Goal: Task Accomplishment & Management: Use online tool/utility

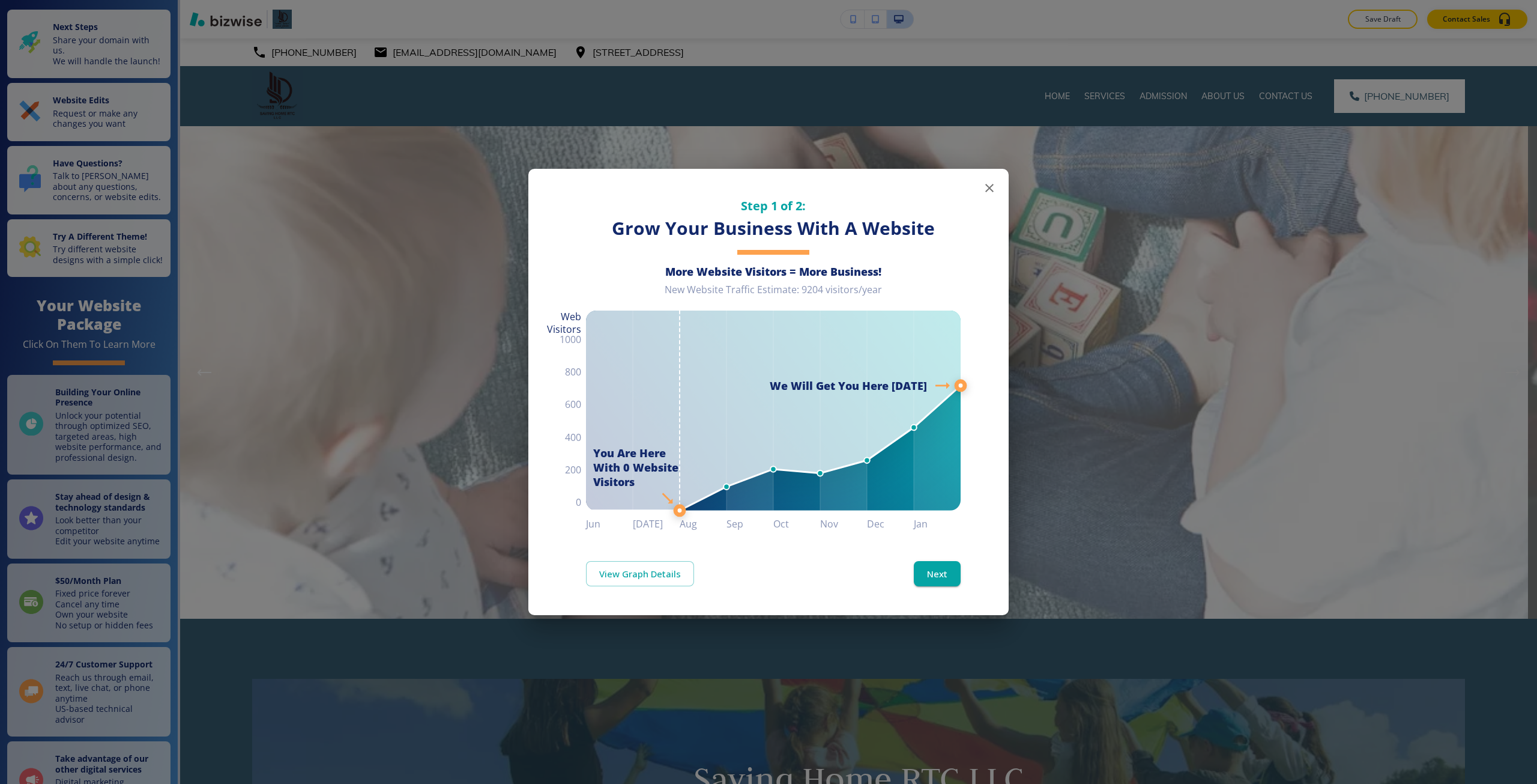
click at [702, 95] on div "Step 1 of 2: Grow Your Business With A Website More Website Visitors = More Bus…" at bounding box center [768, 392] width 1537 height 784
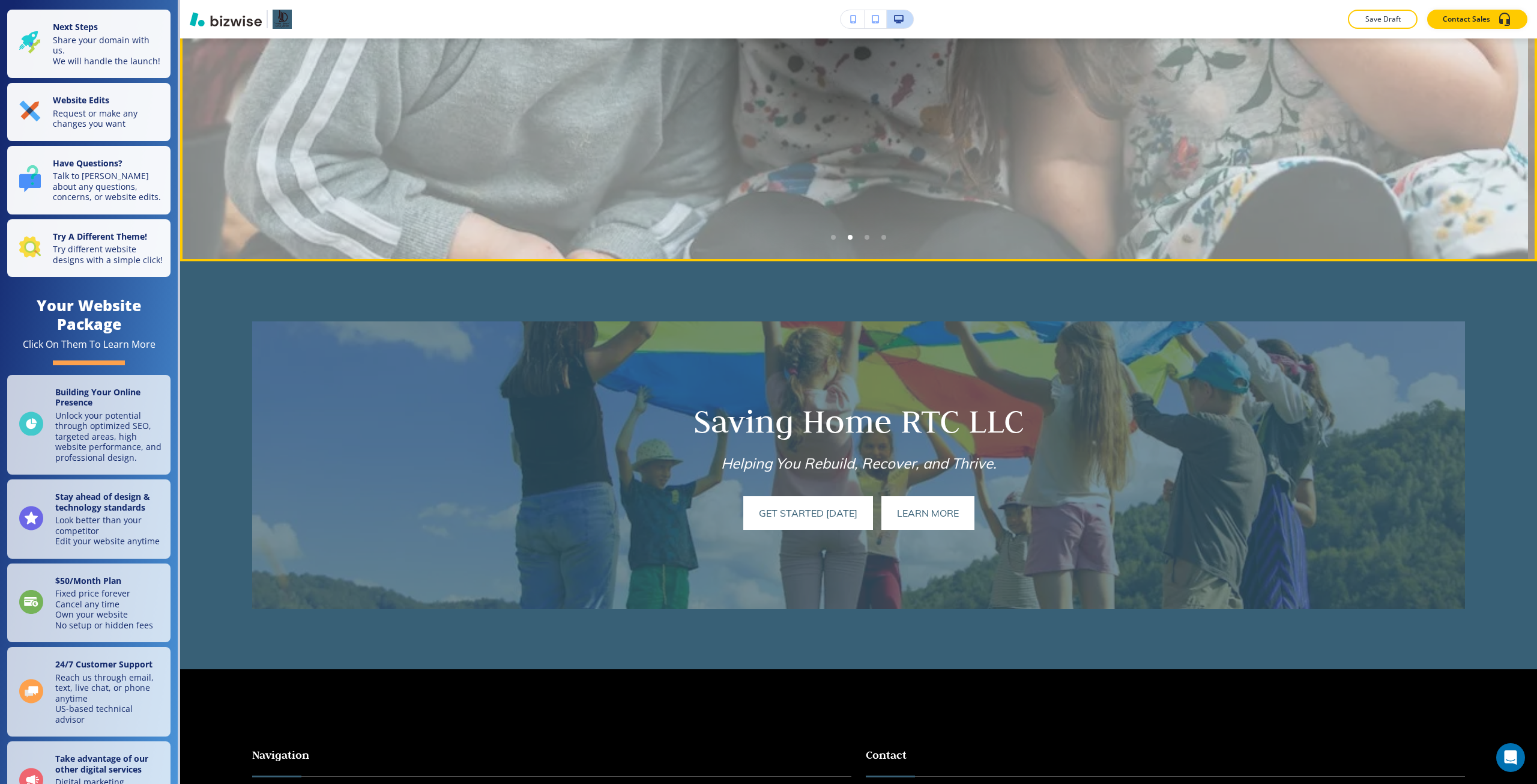
scroll to position [360, 0]
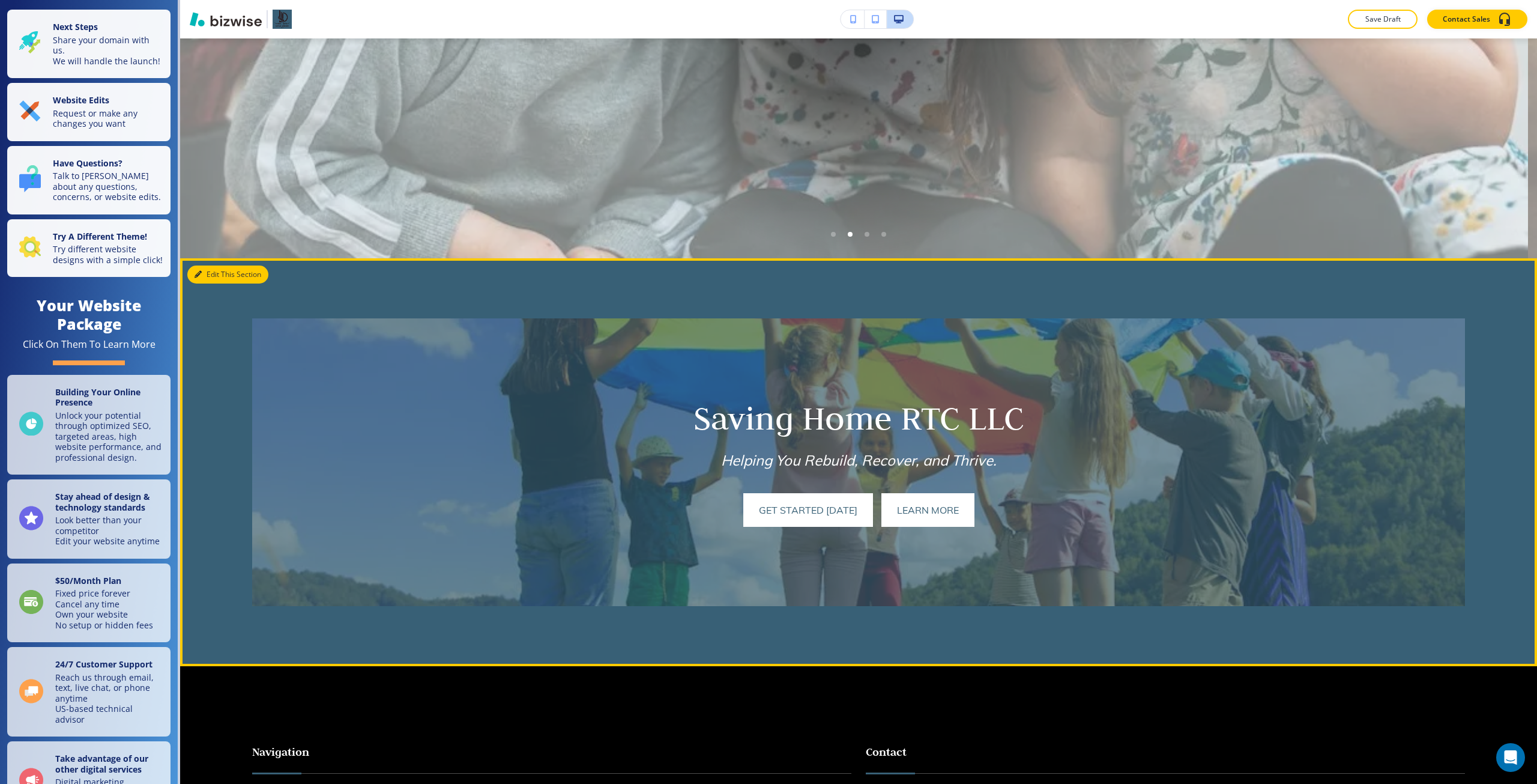
click at [205, 274] on button "Edit This Section" at bounding box center [228, 274] width 81 height 18
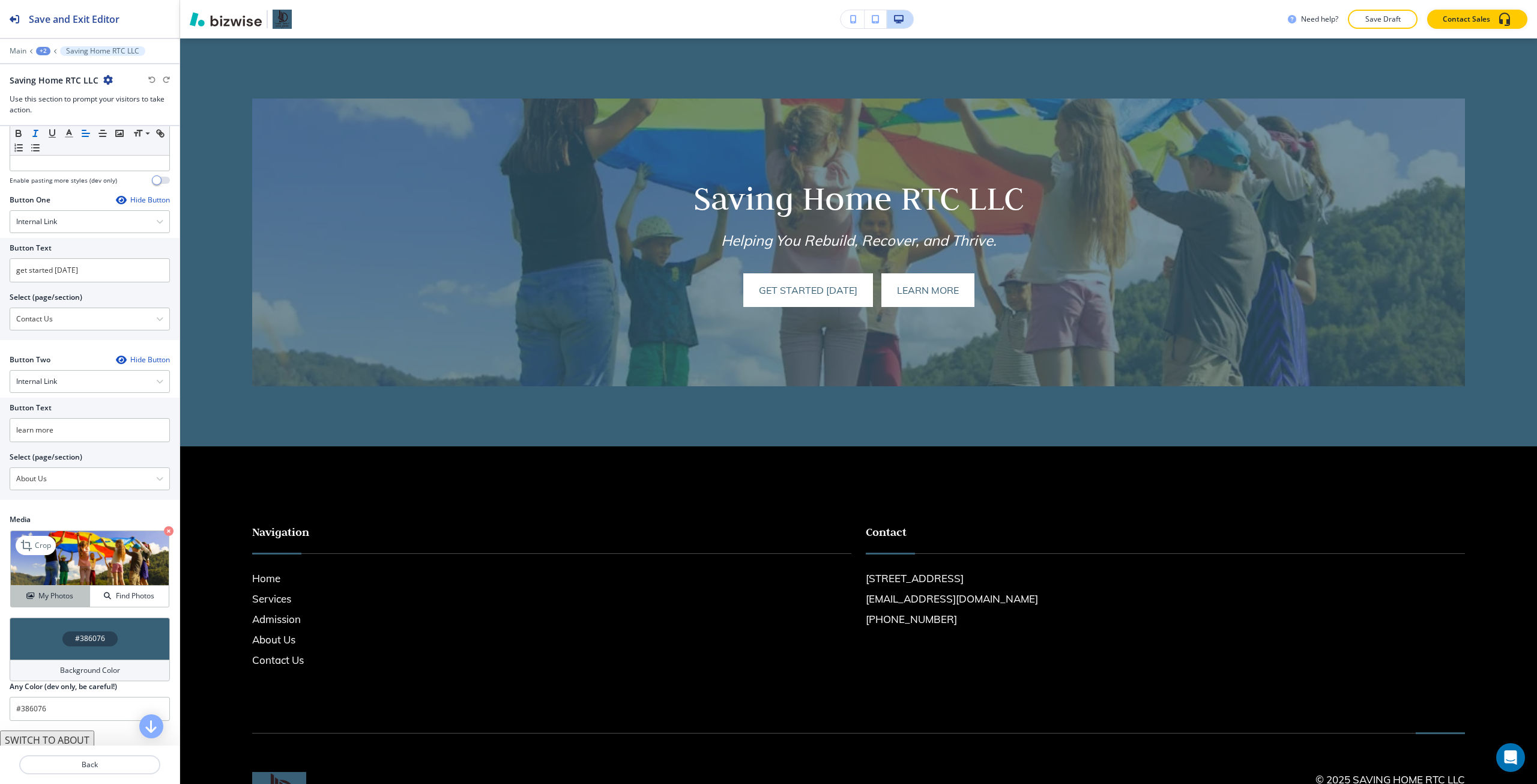
click at [51, 587] on button "My Photos" at bounding box center [50, 596] width 79 height 21
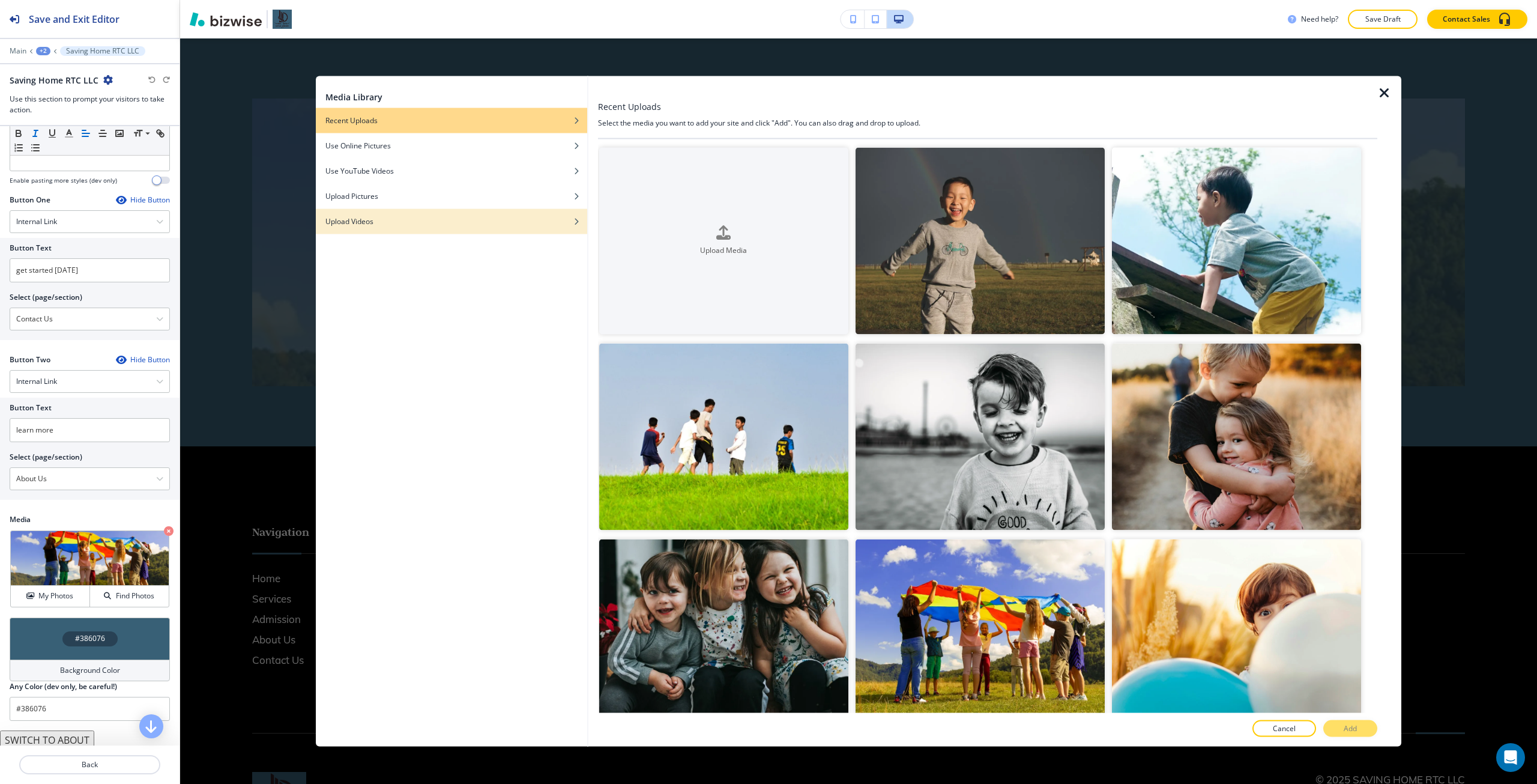
click at [481, 226] on div "Upload Videos" at bounding box center [451, 221] width 271 height 11
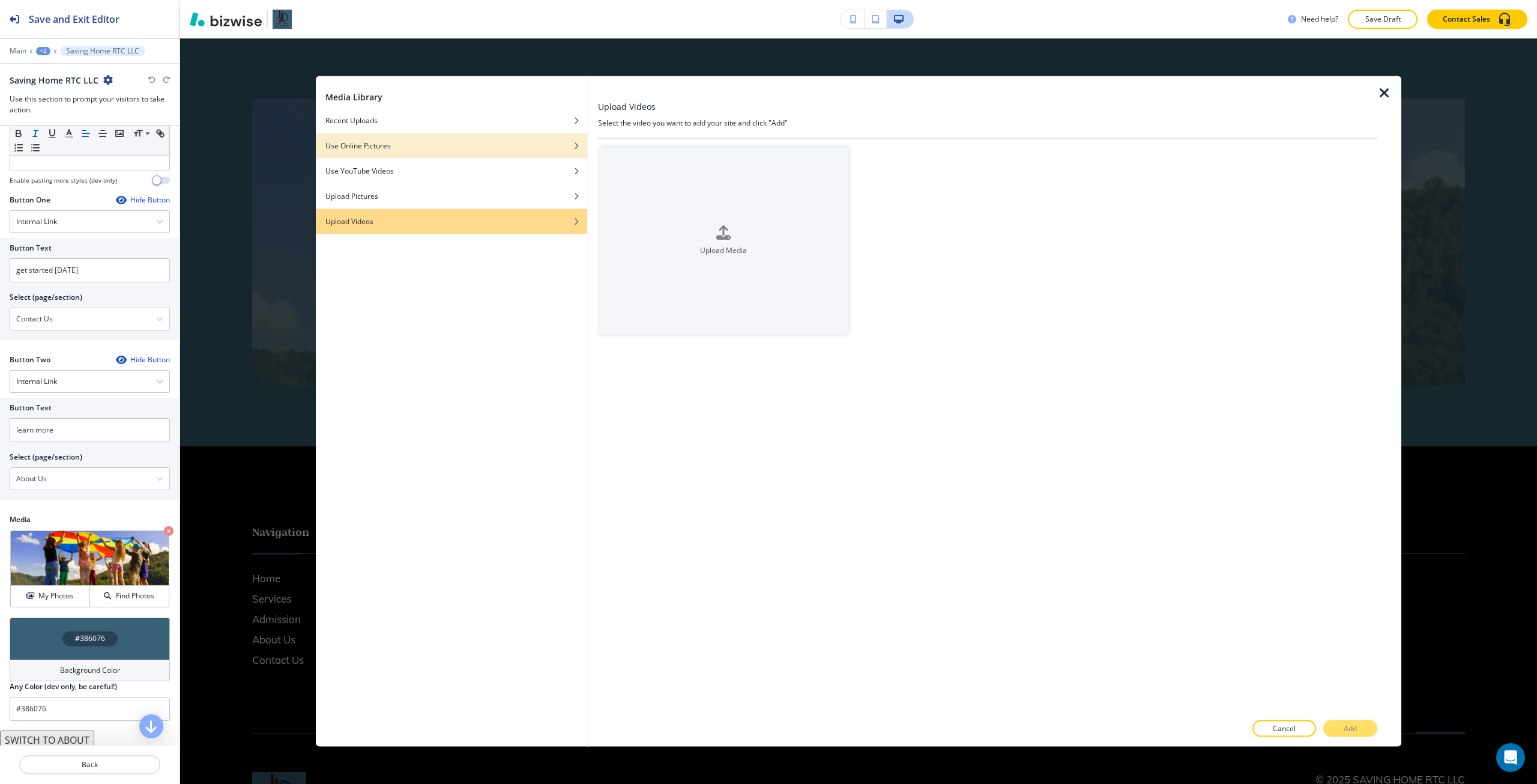
click at [573, 150] on div "Use Online Pictures" at bounding box center [451, 145] width 271 height 11
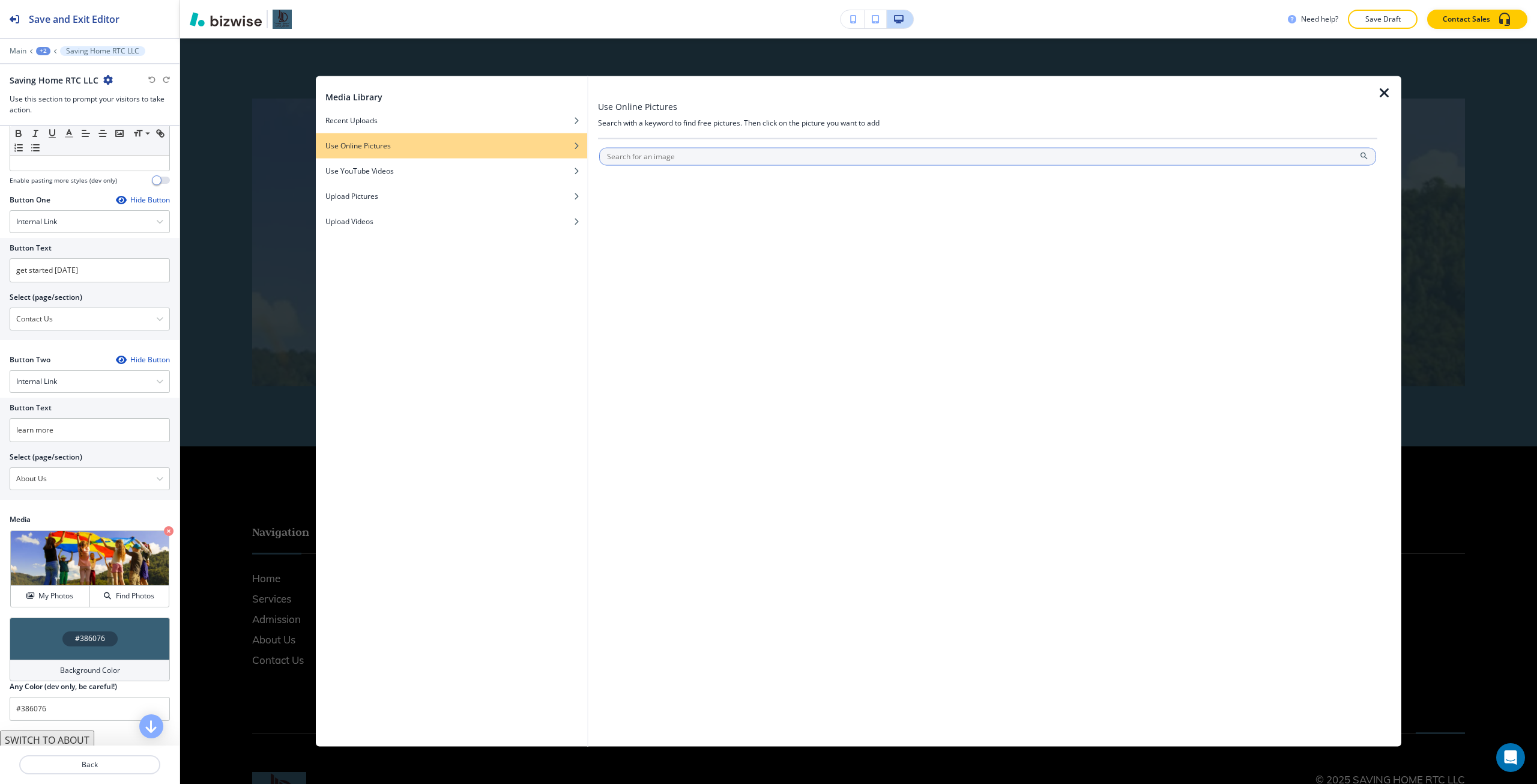
click at [618, 149] on input "text" at bounding box center [988, 157] width 777 height 18
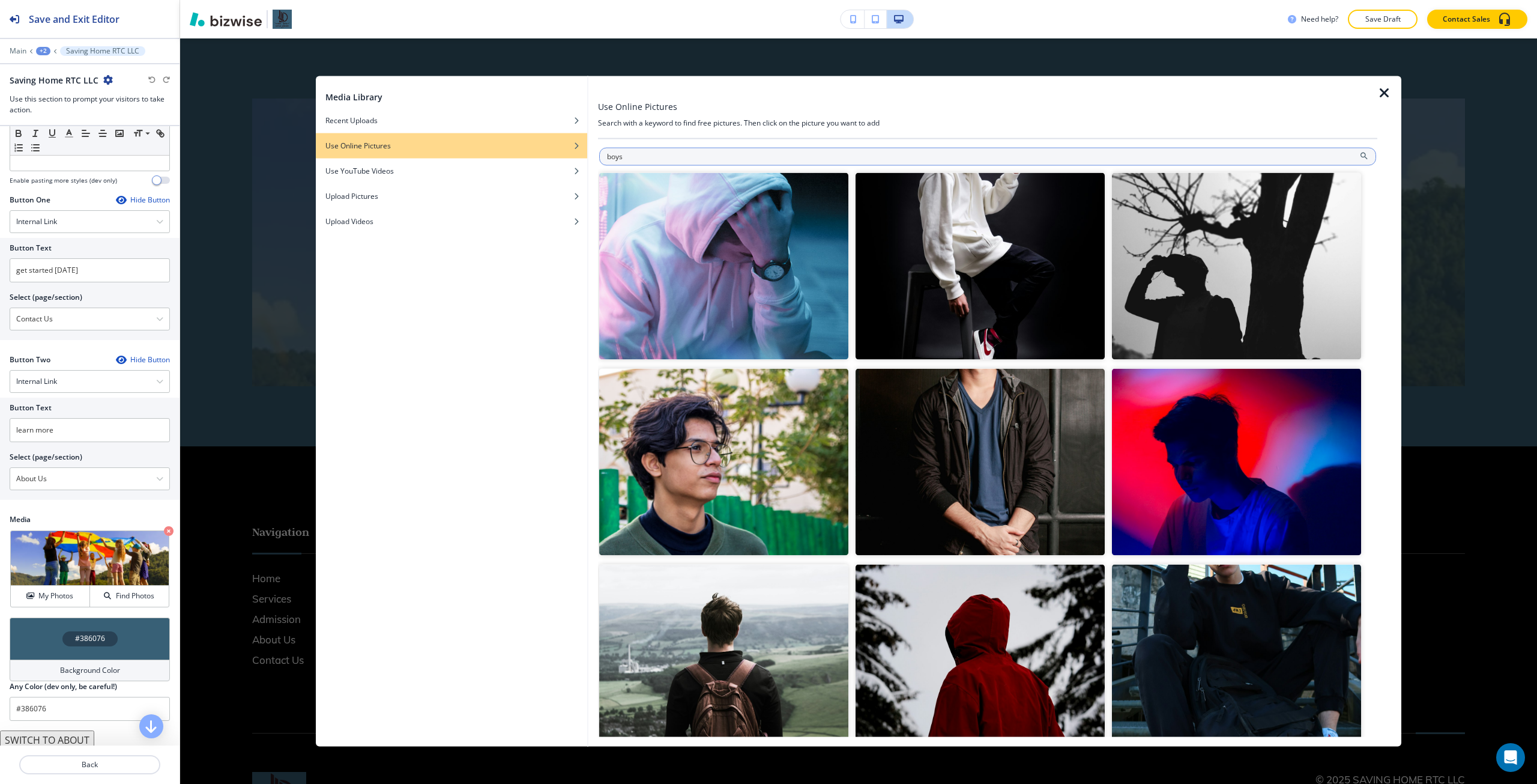
click at [645, 152] on input "boys" at bounding box center [988, 157] width 777 height 18
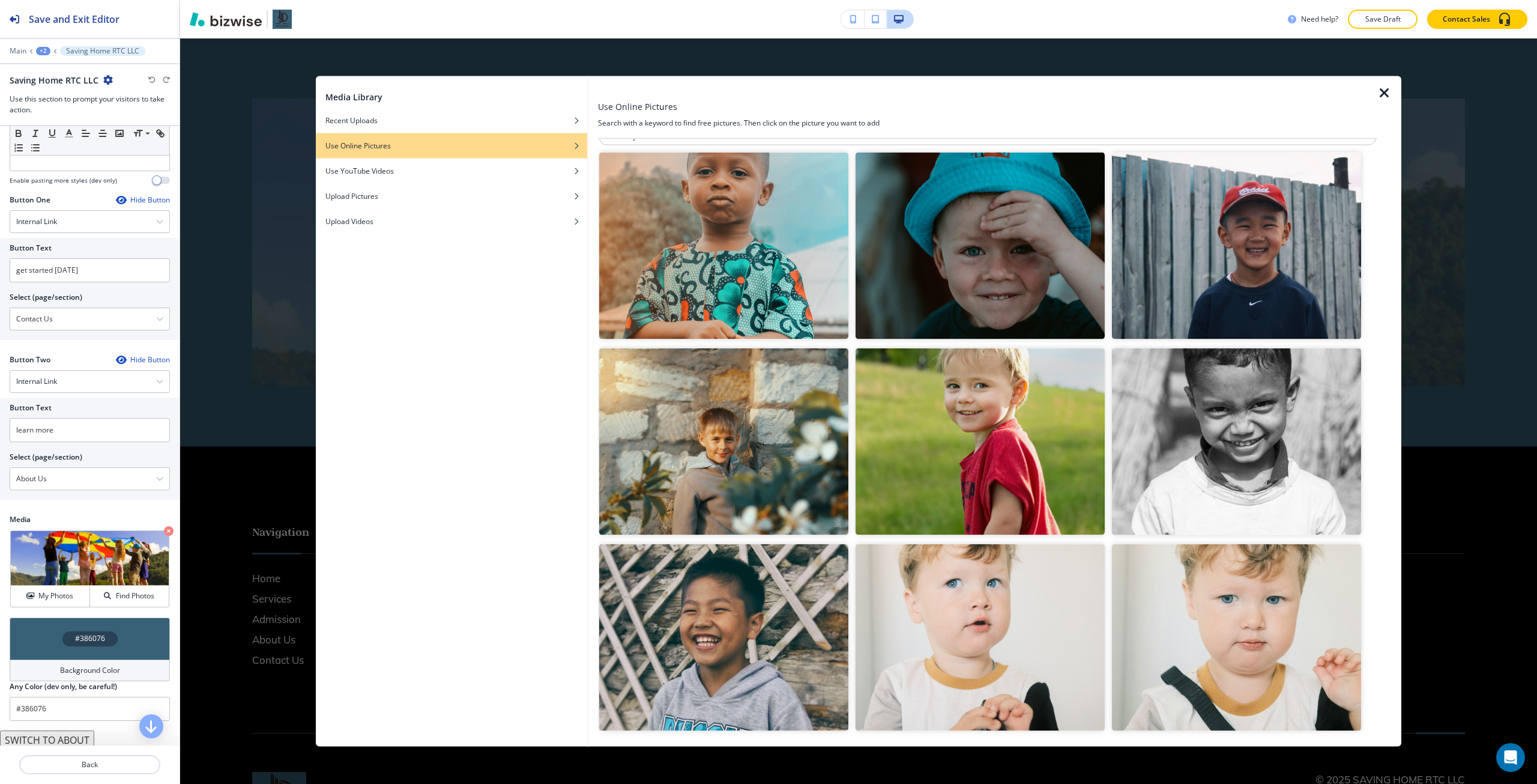
scroll to position [0, 0]
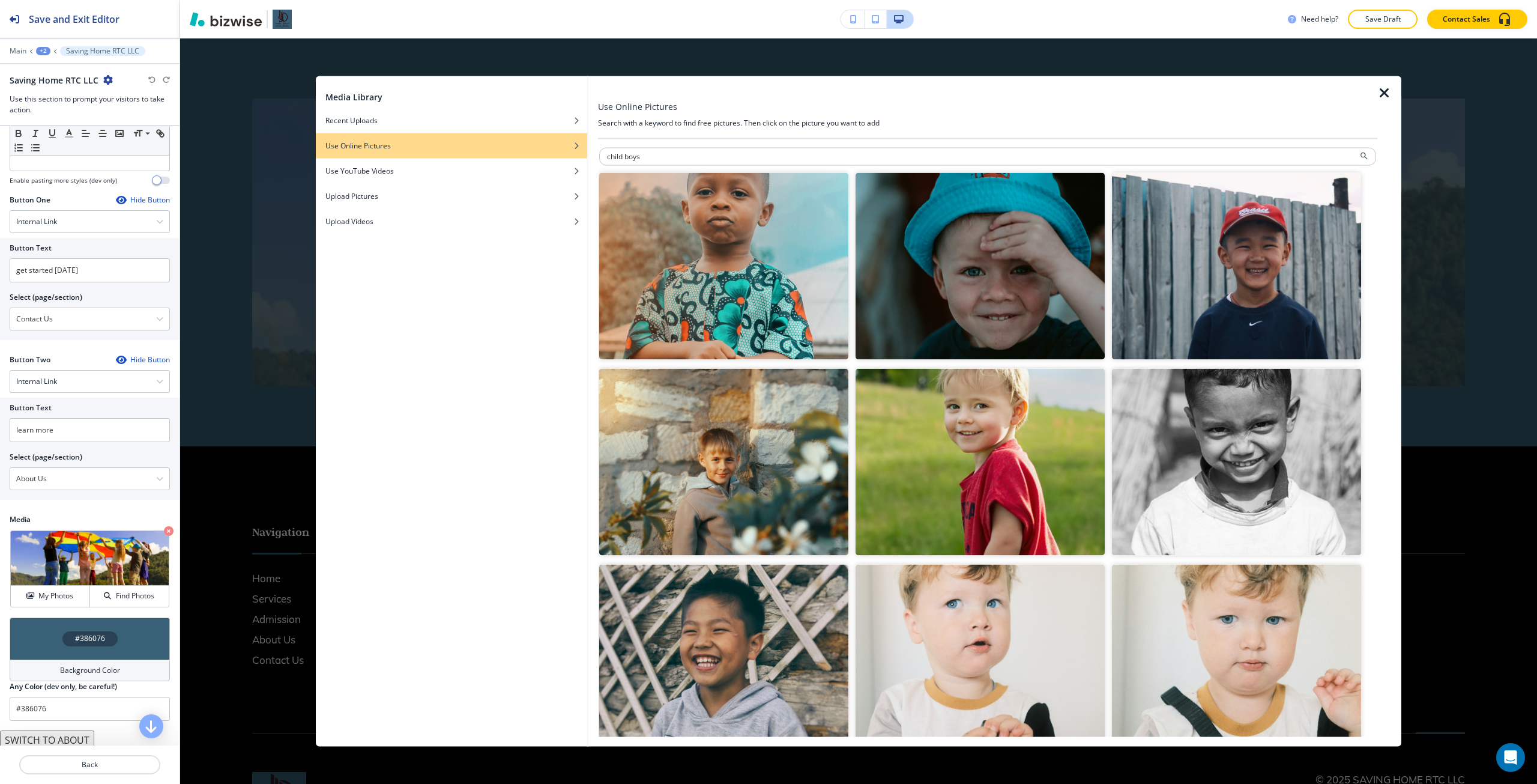
type input "child boys"
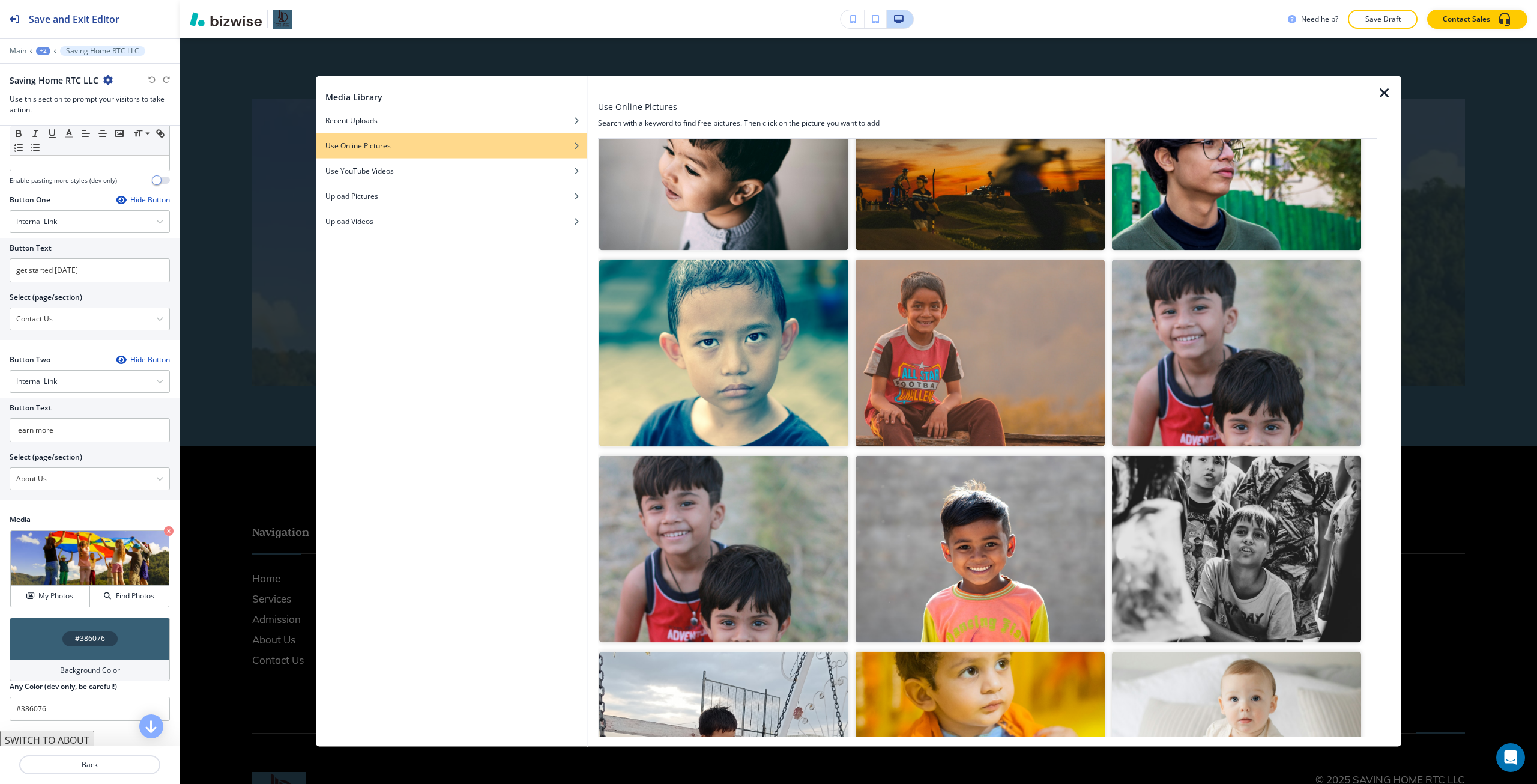
scroll to position [1321, 0]
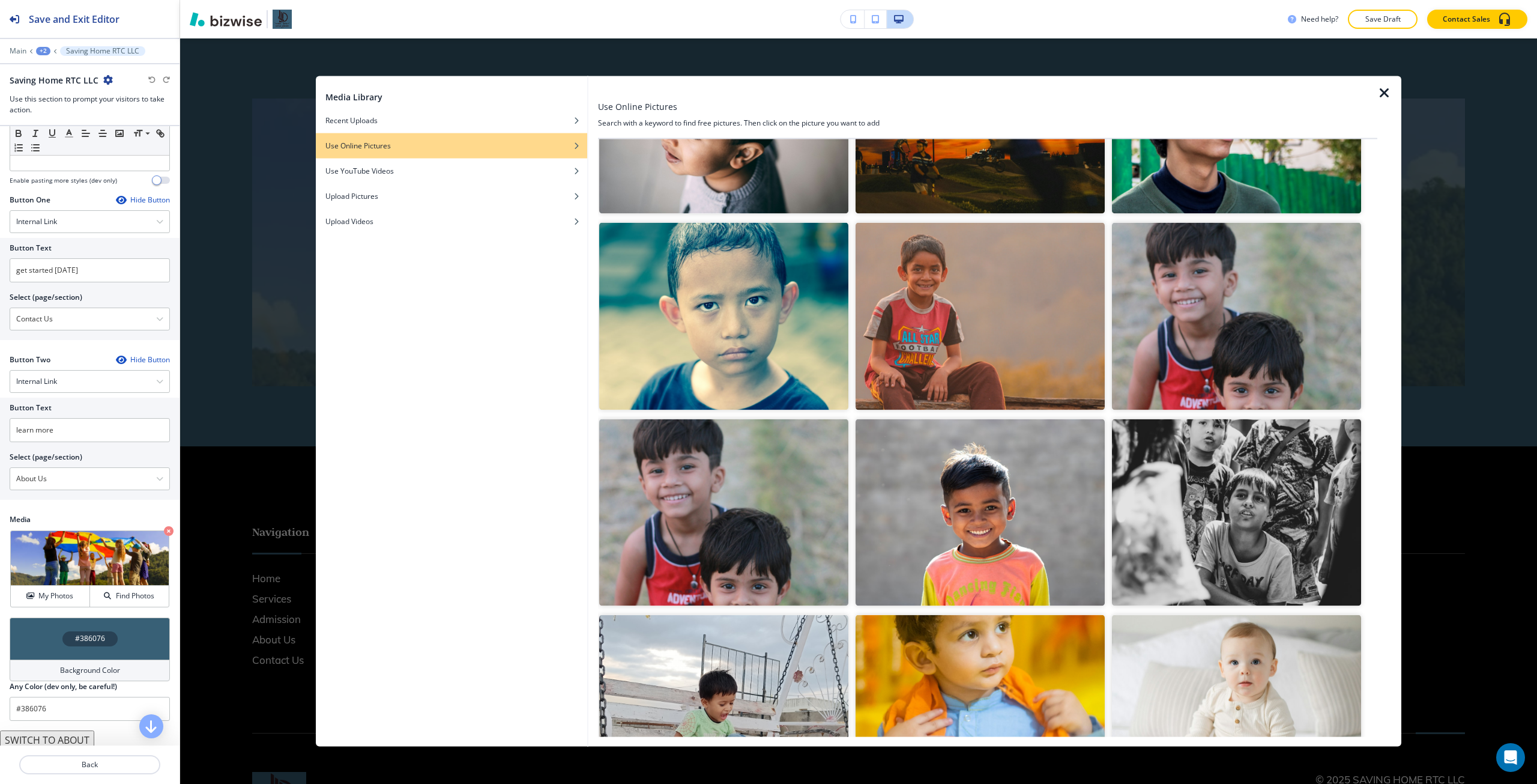
click at [813, 538] on img "button" at bounding box center [723, 512] width 249 height 187
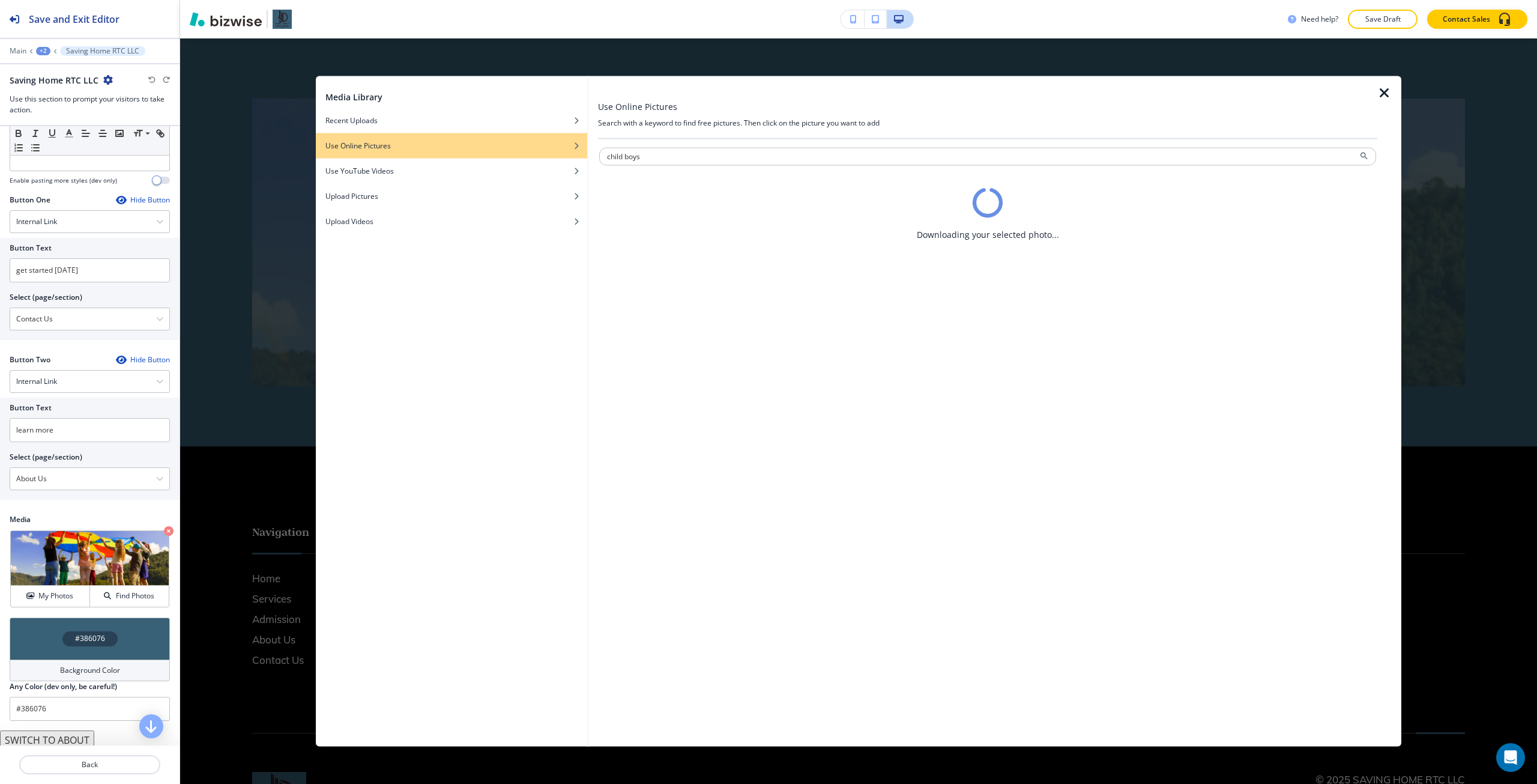
scroll to position [0, 0]
